Goal: Find specific page/section: Find specific page/section

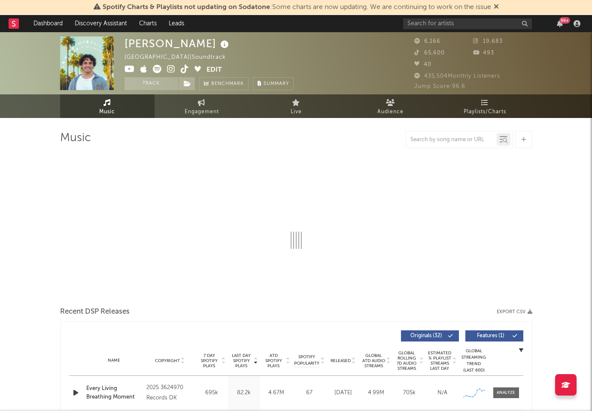
select select "1w"
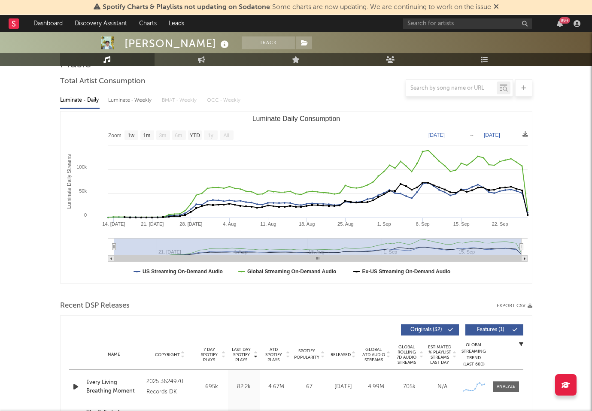
scroll to position [64, 0]
